Goal: Information Seeking & Learning: Learn about a topic

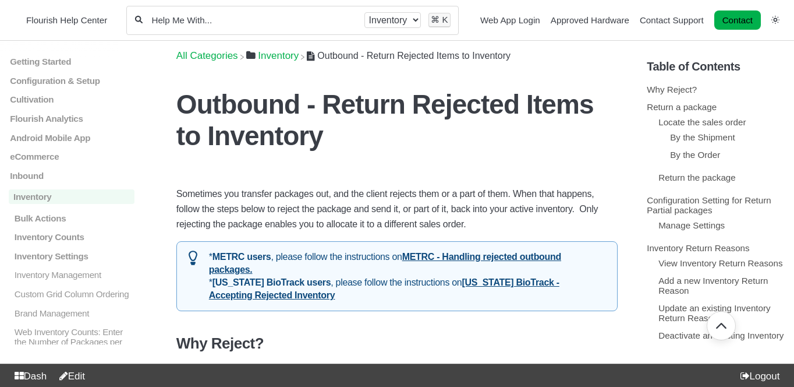
scroll to position [1524, 0]
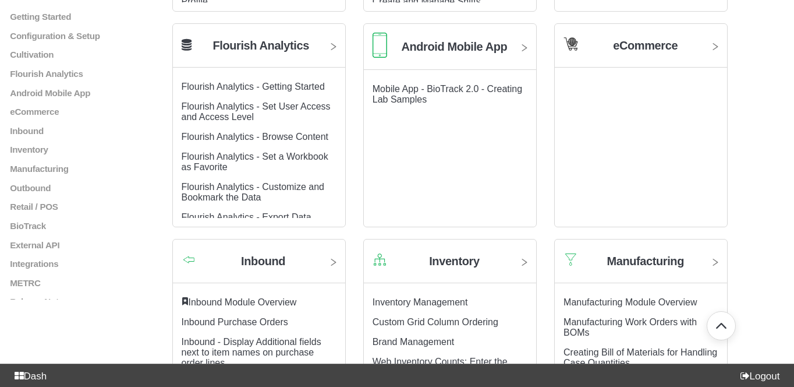
scroll to position [460, 0]
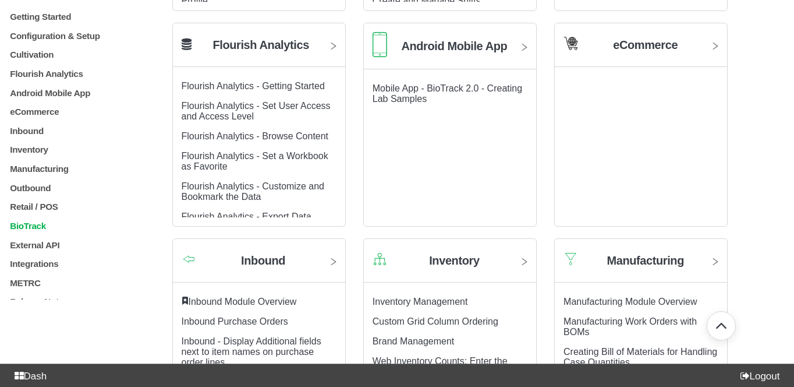
click at [45, 231] on p "BioTrack" at bounding box center [72, 226] width 126 height 10
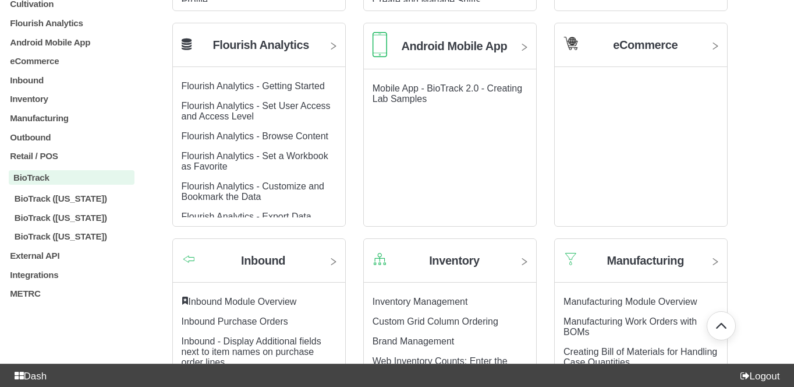
scroll to position [52, 0]
click at [54, 218] on p "BioTrack ([US_STATE])" at bounding box center [73, 216] width 121 height 10
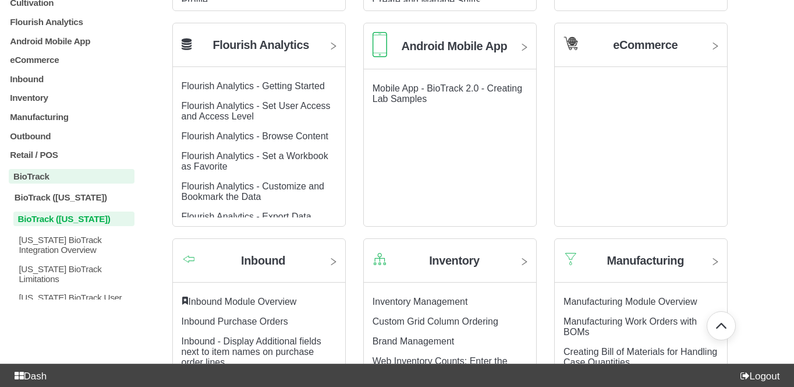
click at [60, 222] on p "BioTrack ([US_STATE])" at bounding box center [73, 218] width 121 height 15
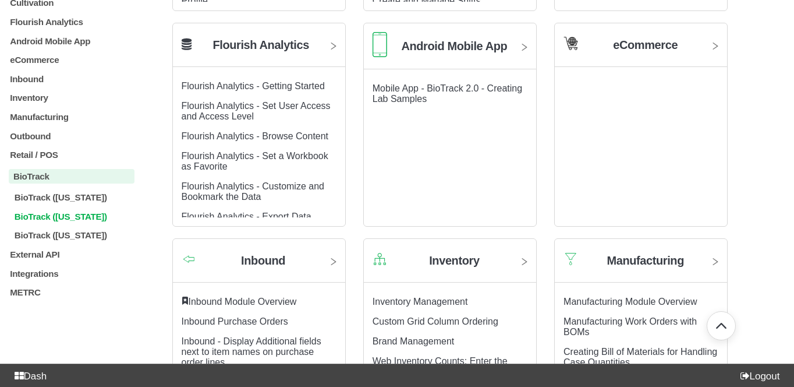
click at [60, 221] on p "BioTrack ([US_STATE])" at bounding box center [73, 216] width 121 height 10
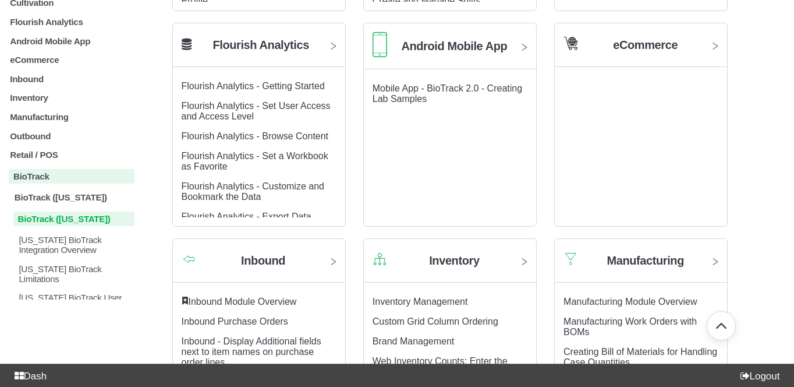
click at [60, 222] on p "BioTrack ([US_STATE])" at bounding box center [73, 218] width 121 height 15
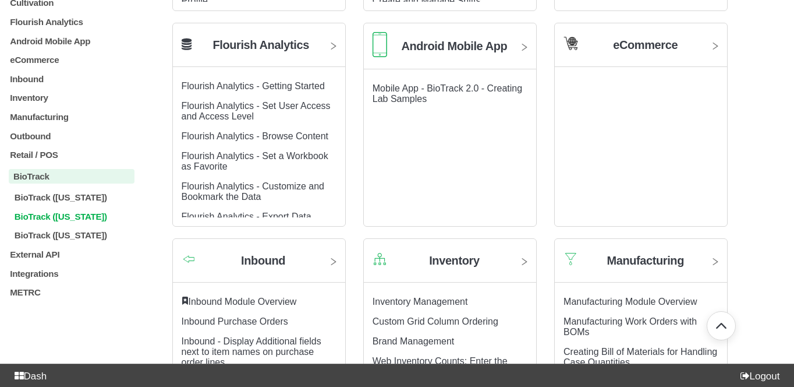
click at [28, 221] on p "BioTrack (Florida)" at bounding box center [73, 216] width 121 height 10
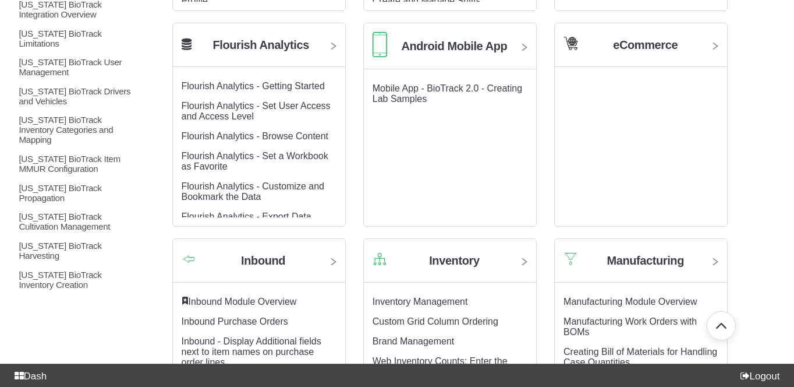
scroll to position [297, 0]
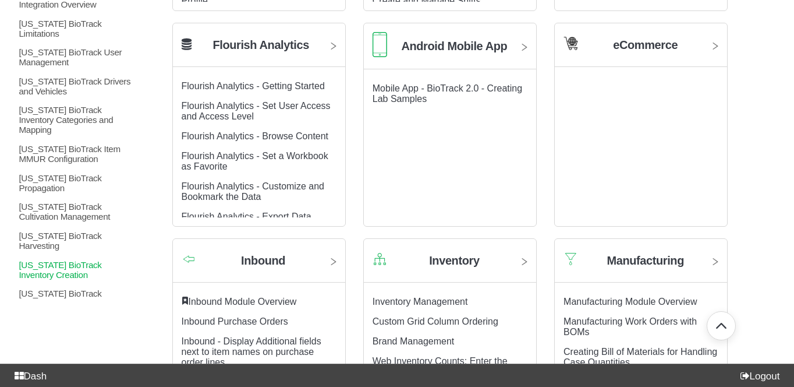
click at [36, 260] on p "[US_STATE] BioTrack Inventory Creation" at bounding box center [75, 270] width 116 height 20
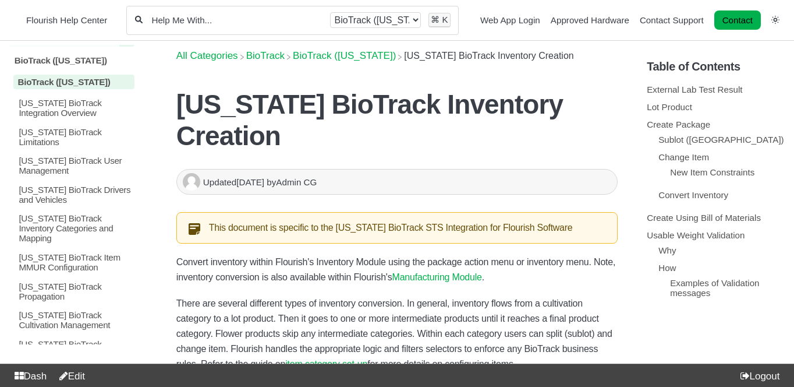
scroll to position [265, 0]
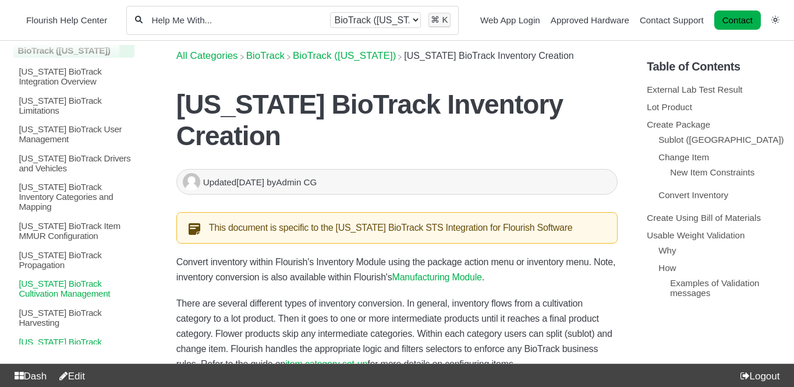
click at [50, 278] on p "[US_STATE] BioTrack Cultivation Management" at bounding box center [75, 288] width 116 height 20
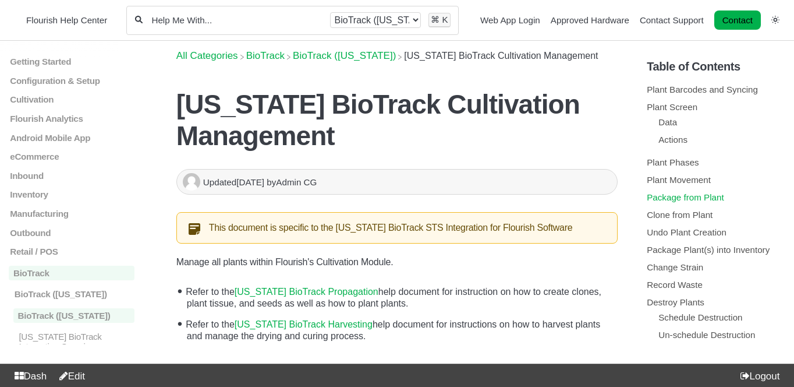
click at [680, 202] on link "Package from Plant" at bounding box center [685, 197] width 77 height 10
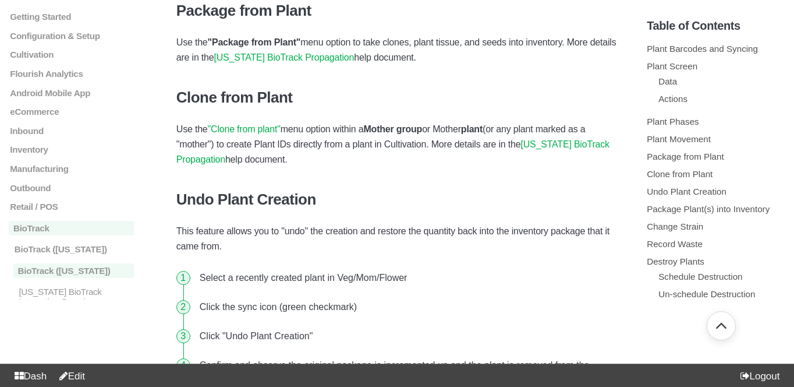
click at [305, 58] on link "[US_STATE] BioTrack Propagation" at bounding box center [284, 57] width 140 height 10
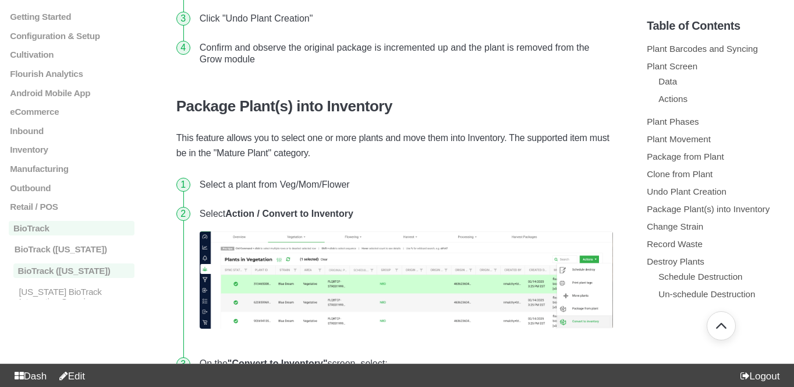
scroll to position [3310, 0]
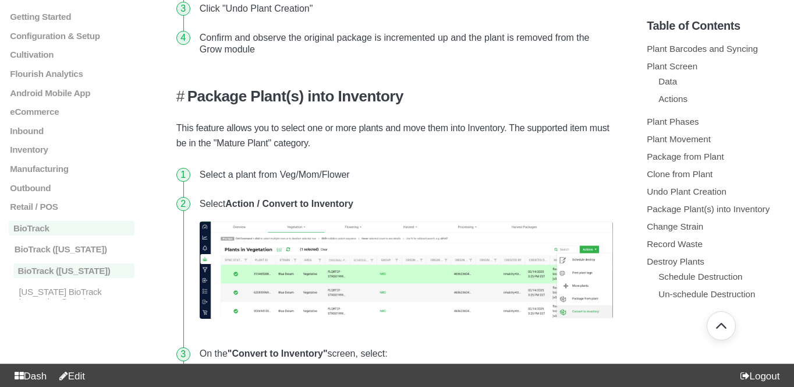
click at [253, 93] on h3 "Package Plant(s) into Inventory" at bounding box center [396, 96] width 441 height 18
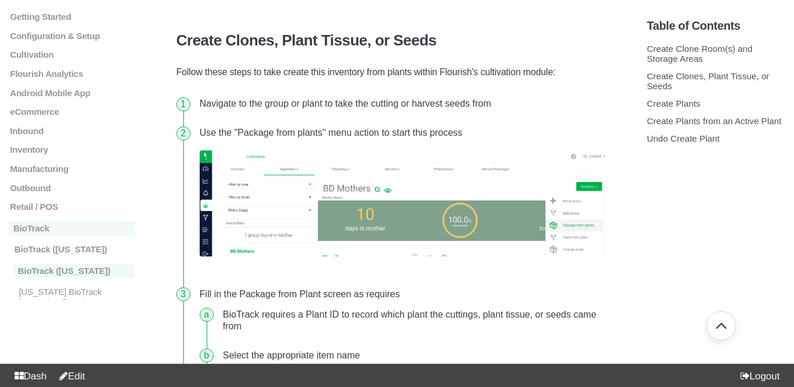
scroll to position [1018, 0]
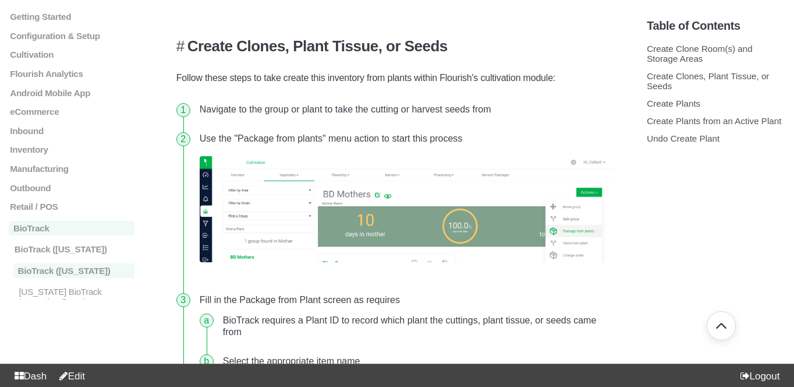
click at [213, 48] on h3 "Create Clones, Plant Tissue, or Seeds" at bounding box center [396, 46] width 441 height 18
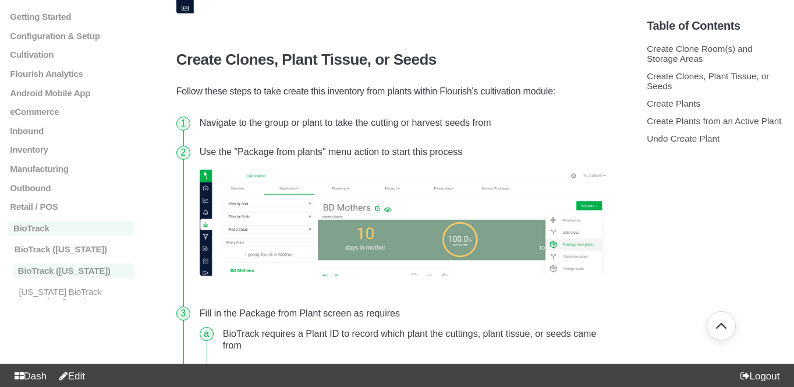
scroll to position [1008, 0]
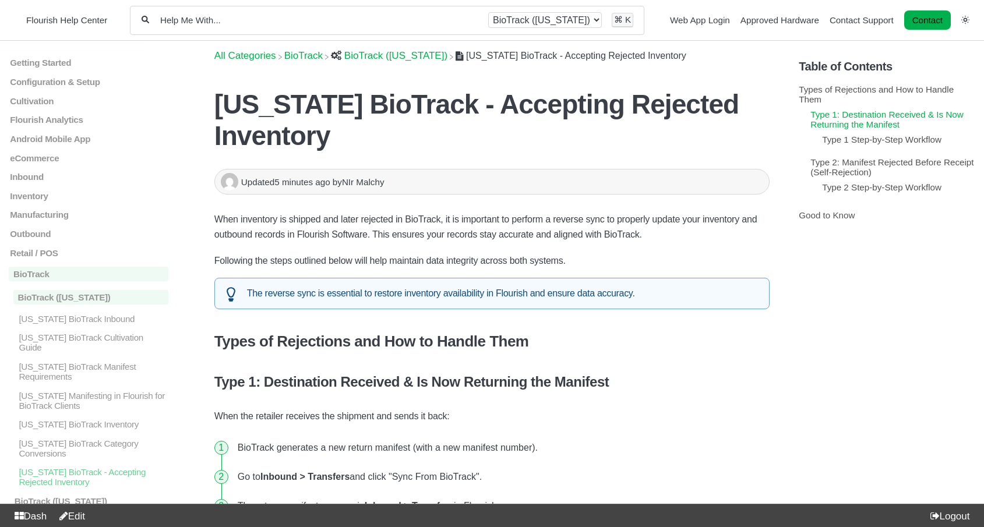
click at [851, 128] on link "Type 1: Destination Received & Is Now Returning the Manifest" at bounding box center [886, 119] width 153 height 20
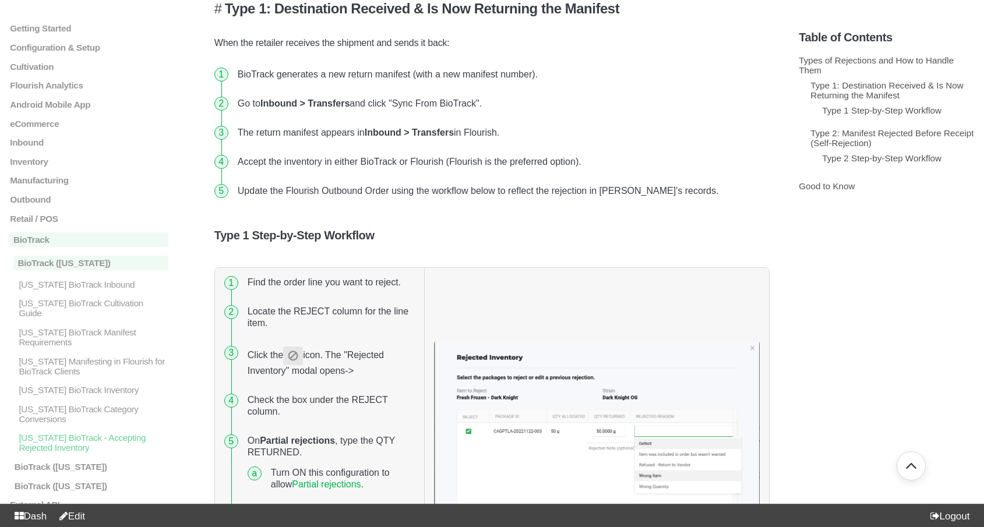
click at [224, 7] on h4 "Type 1: Destination Received & Is Now Returning the Manifest" at bounding box center [491, 9] width 555 height 16
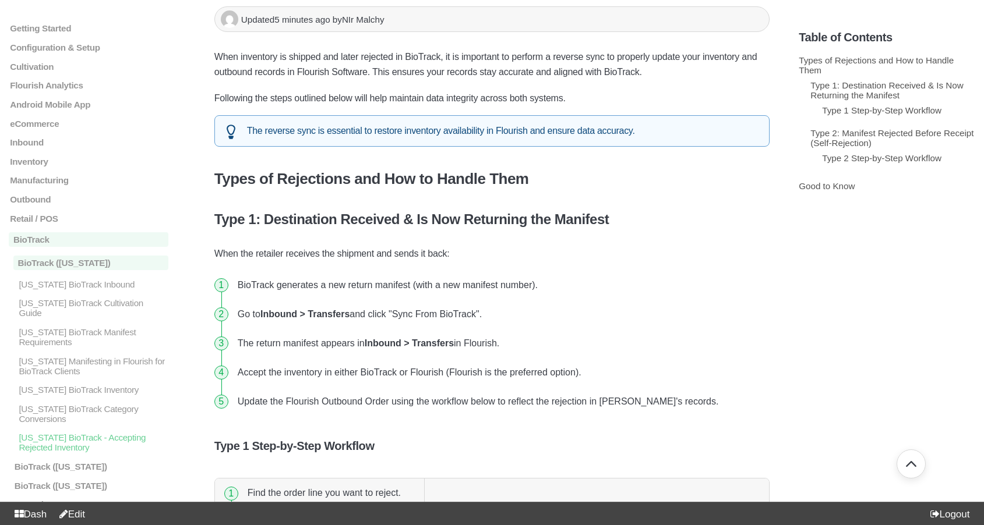
scroll to position [0, 0]
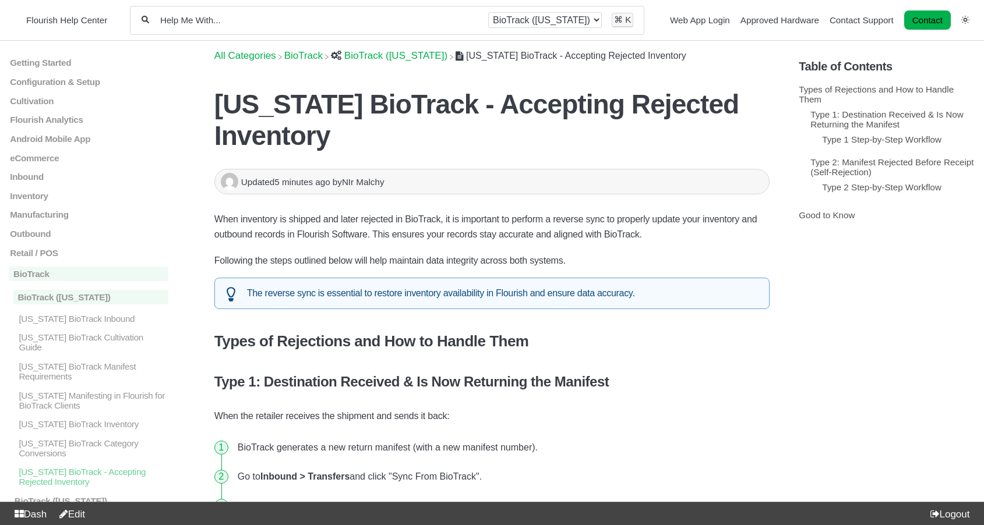
drag, startPoint x: 621, startPoint y: 114, endPoint x: 580, endPoint y: 103, distance: 42.7
click at [613, 110] on h1 "[US_STATE] BioTrack - Accepting Rejected Inventory" at bounding box center [491, 120] width 555 height 63
drag, startPoint x: 217, startPoint y: 105, endPoint x: 367, endPoint y: 159, distance: 159.5
click at [367, 159] on header "Connecticut BioTrack - Accepting Rejected Inventory When inventory is shipped a…" at bounding box center [491, 120] width 555 height 98
copy h1 "[US_STATE] BioTrack - Accepting Rejected Inventory"
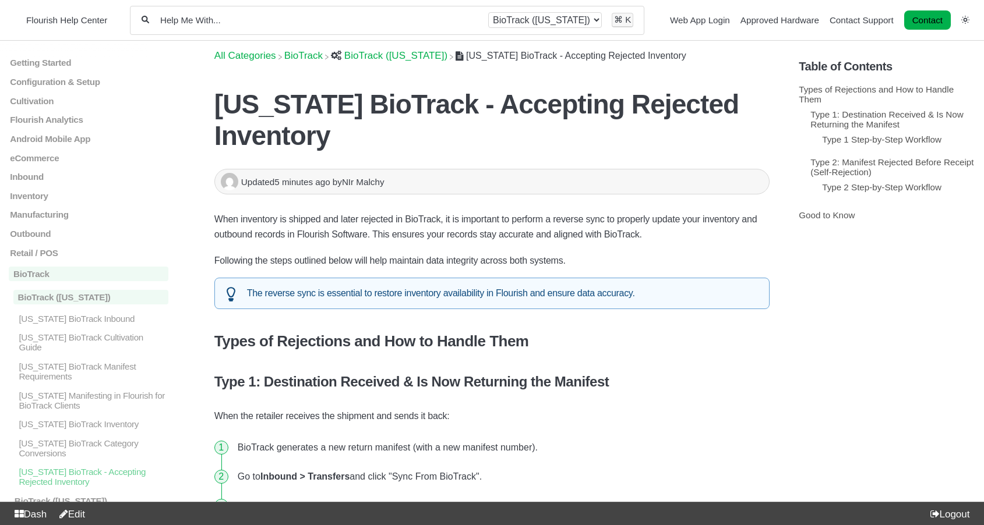
click at [739, 87] on header "Connecticut BioTrack - Accepting Rejected Inventory When inventory is shipped a…" at bounding box center [491, 120] width 555 height 98
click at [325, 3] on section "All categories BioTrack BioTrack (Connecticut) ⌘ K" at bounding box center [387, 20] width 514 height 50
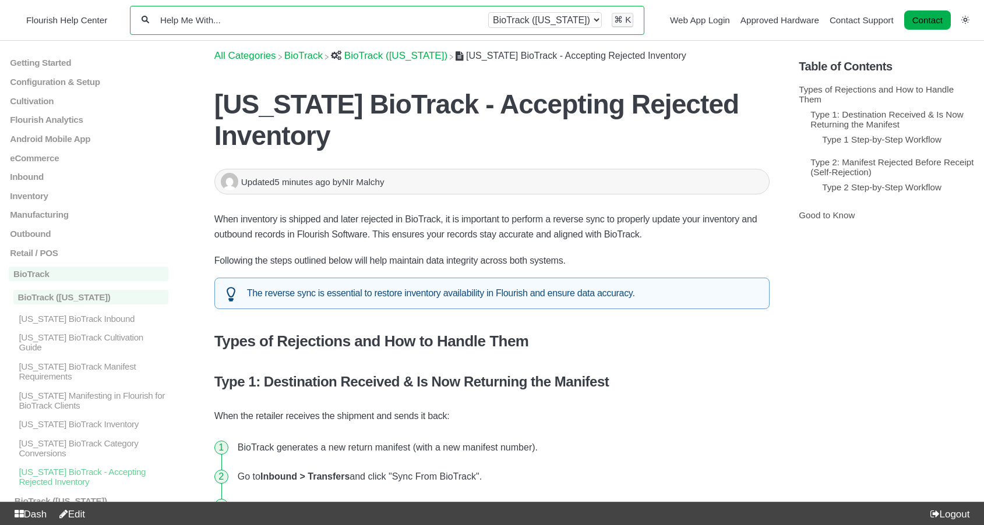
click at [318, 16] on input "Help Me With..." at bounding box center [318, 20] width 319 height 11
paste input "[US_STATE] BioTrack - Accepting Rejected Inventory"
type input "[US_STATE] BioTrack - Accepting Rejected Inventory"
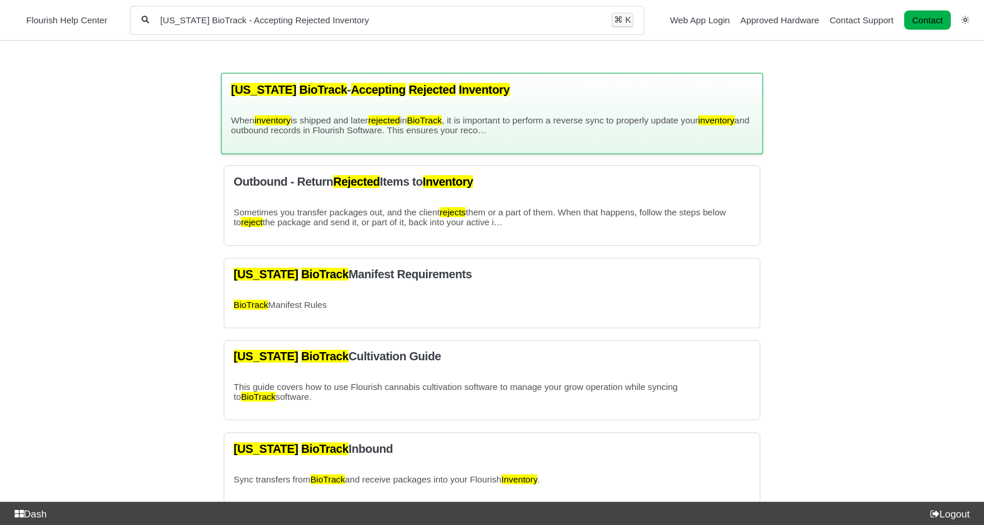
click at [323, 88] on mark "BioTrack" at bounding box center [323, 89] width 48 height 13
